Goal: Check status: Check status

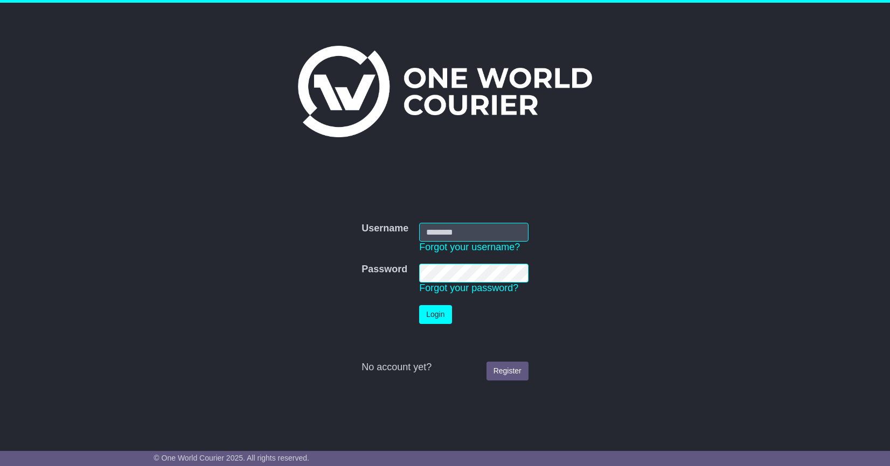
type input "**********"
click at [443, 320] on button "Login" at bounding box center [435, 314] width 32 height 19
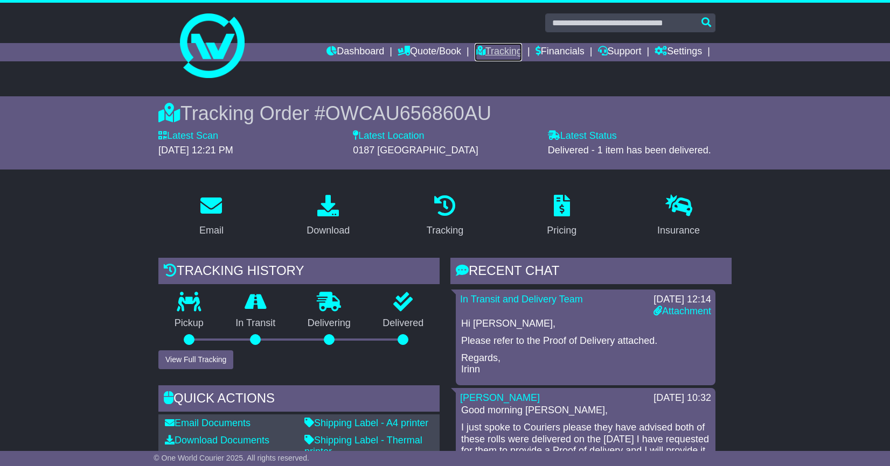
click at [497, 54] on link "Tracking" at bounding box center [497, 52] width 47 height 18
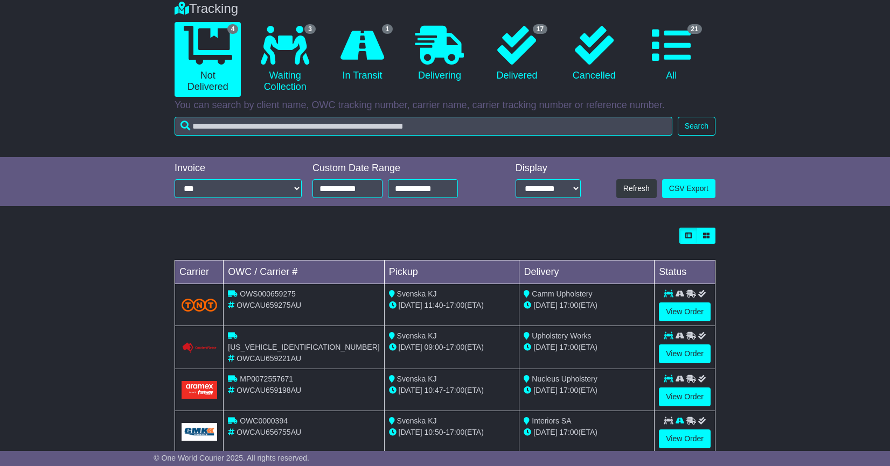
scroll to position [114, 0]
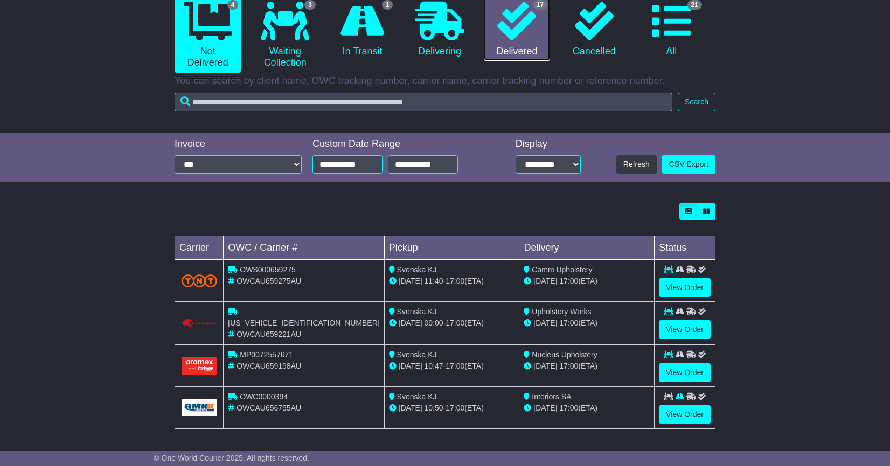
click at [511, 27] on icon at bounding box center [516, 21] width 39 height 39
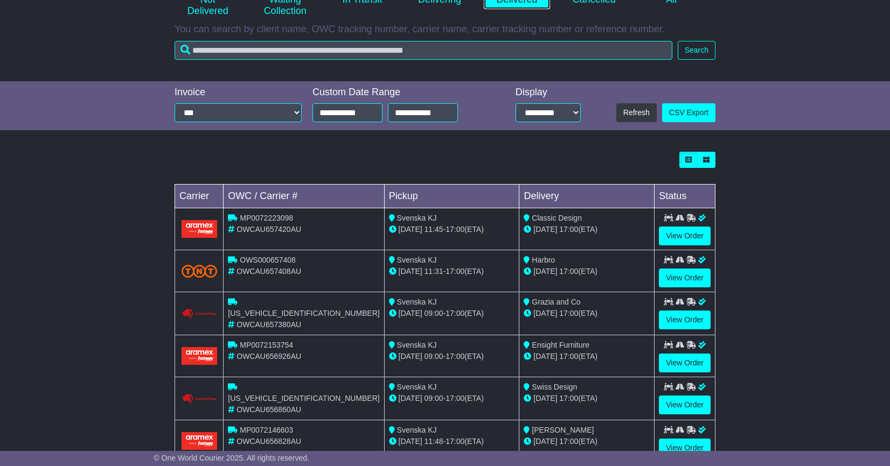
scroll to position [180, 0]
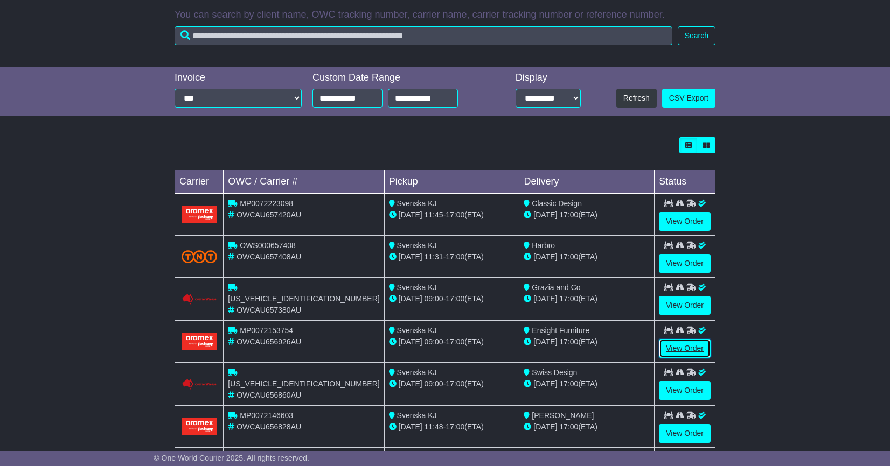
click at [683, 343] on link "View Order" at bounding box center [685, 348] width 52 height 19
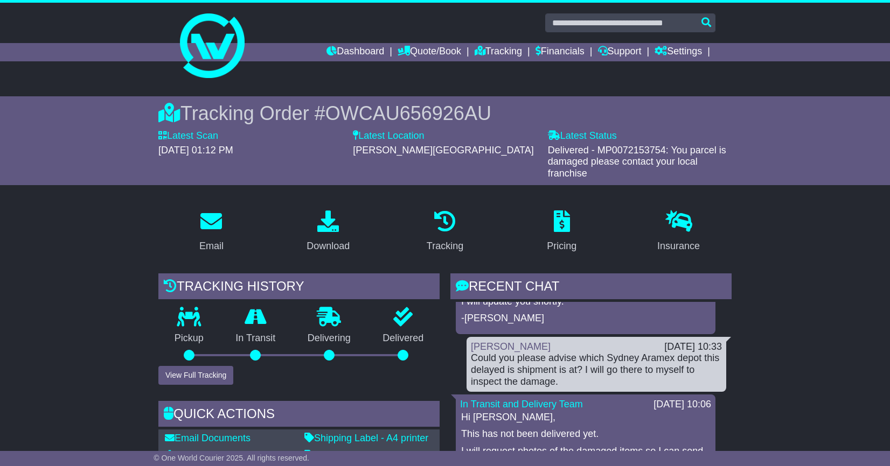
scroll to position [44, 0]
